Goal: Check status

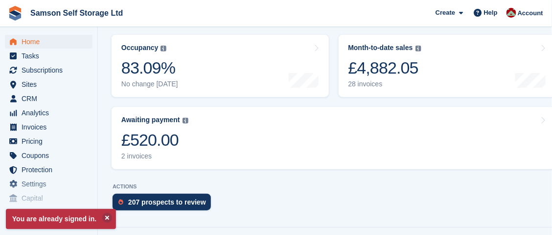
scroll to position [147, 0]
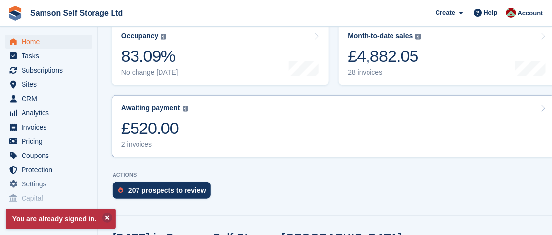
click at [184, 131] on div "£520.00" at bounding box center [154, 128] width 67 height 20
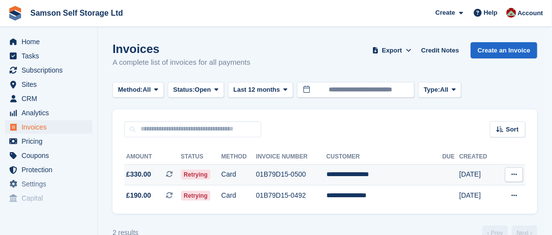
click at [222, 176] on td "Retrying" at bounding box center [201, 174] width 41 height 21
